Goal: Transaction & Acquisition: Purchase product/service

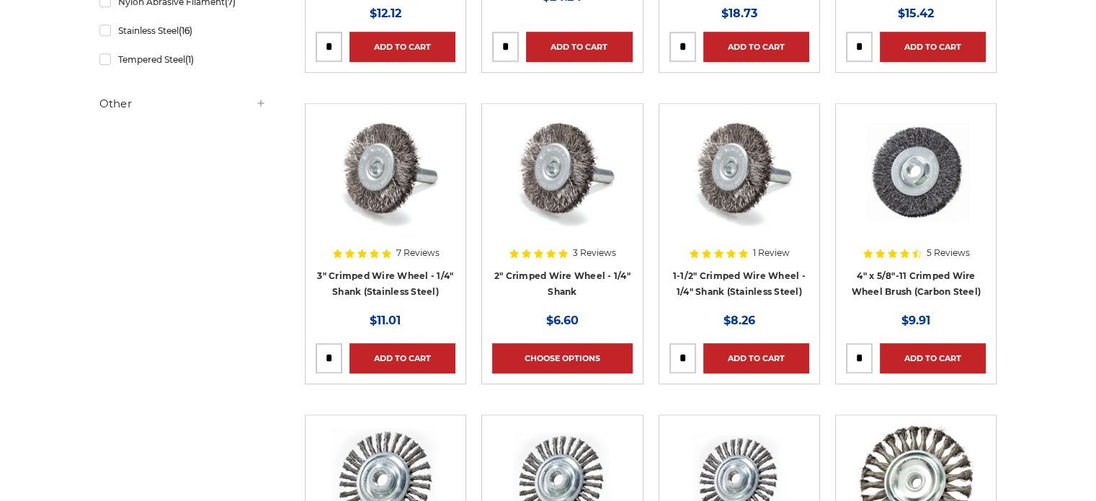
scroll to position [937, 0]
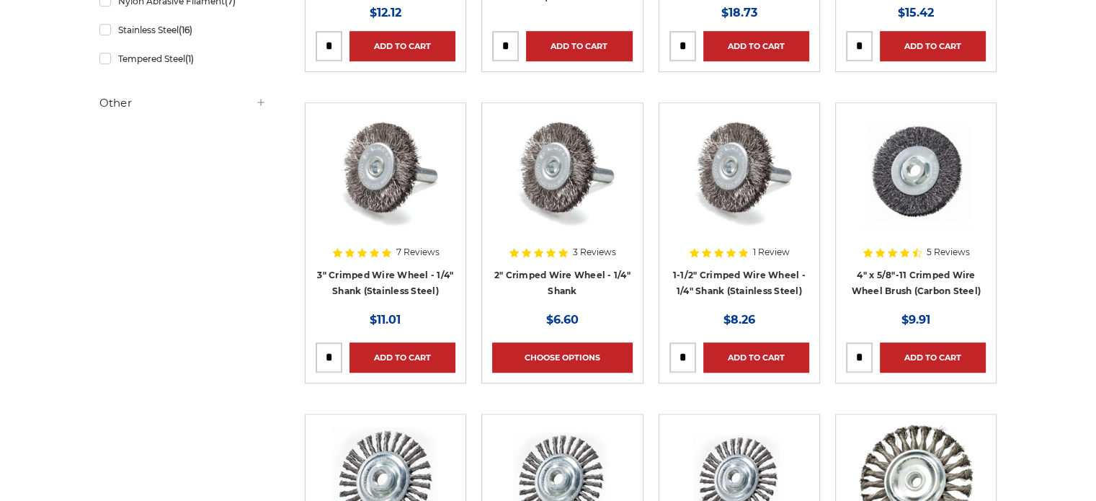
click at [741, 165] on img at bounding box center [739, 170] width 115 height 115
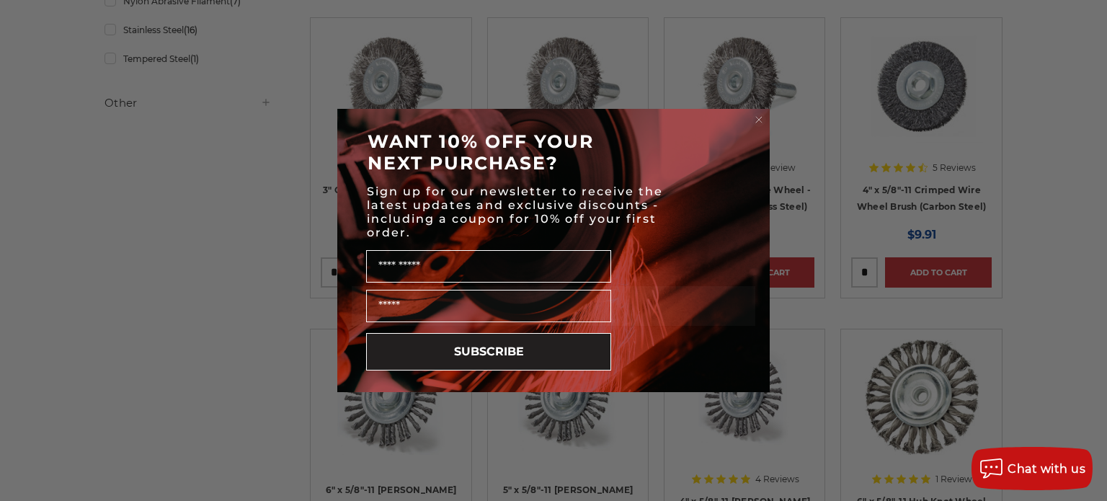
click at [764, 117] on circle "Close dialog" at bounding box center [759, 120] width 14 height 14
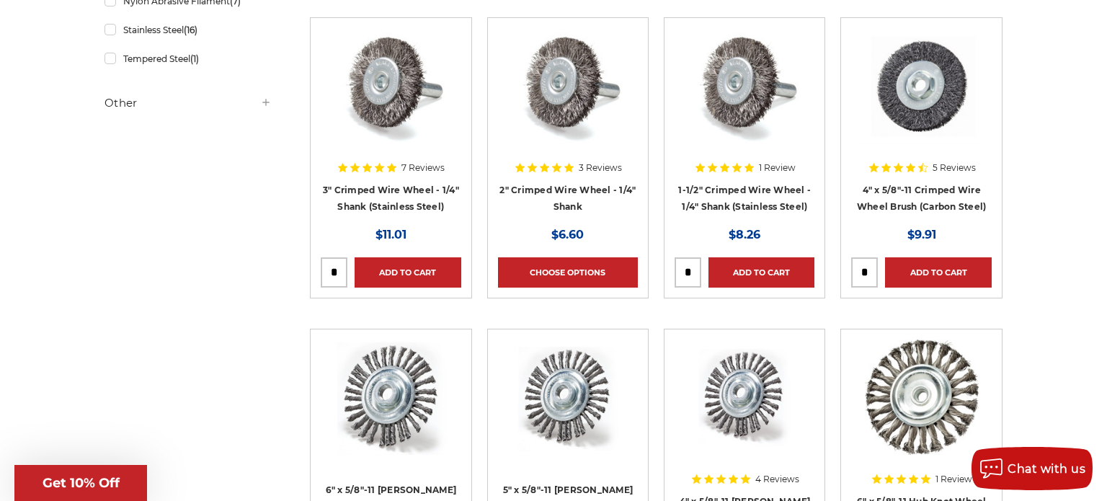
click at [764, 117] on div "Close dialog WANT 10% OFF YOUR NEXT PURCHASE? Sign up for our newsletter to rec…" at bounding box center [553, 250] width 461 height 283
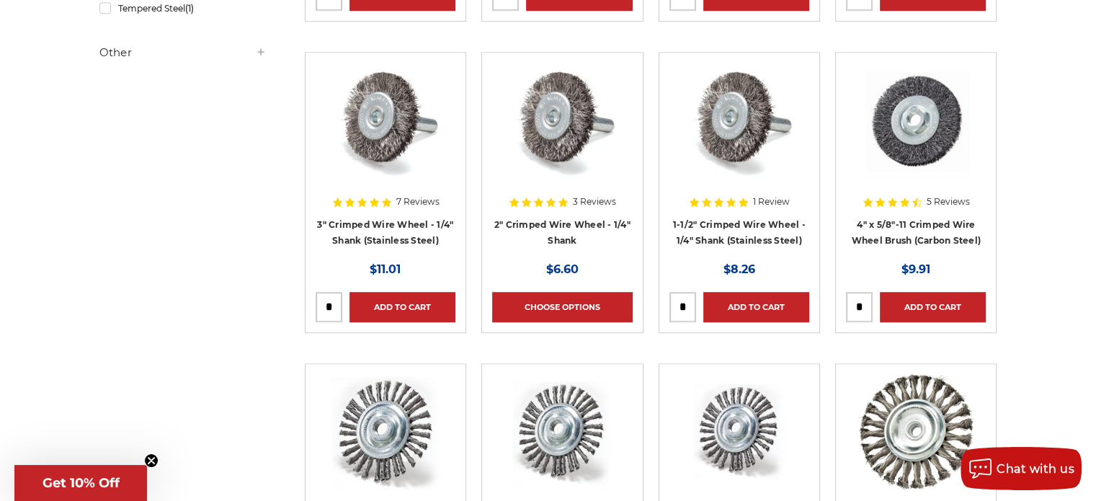
scroll to position [1009, 0]
